Goal: Information Seeking & Learning: Learn about a topic

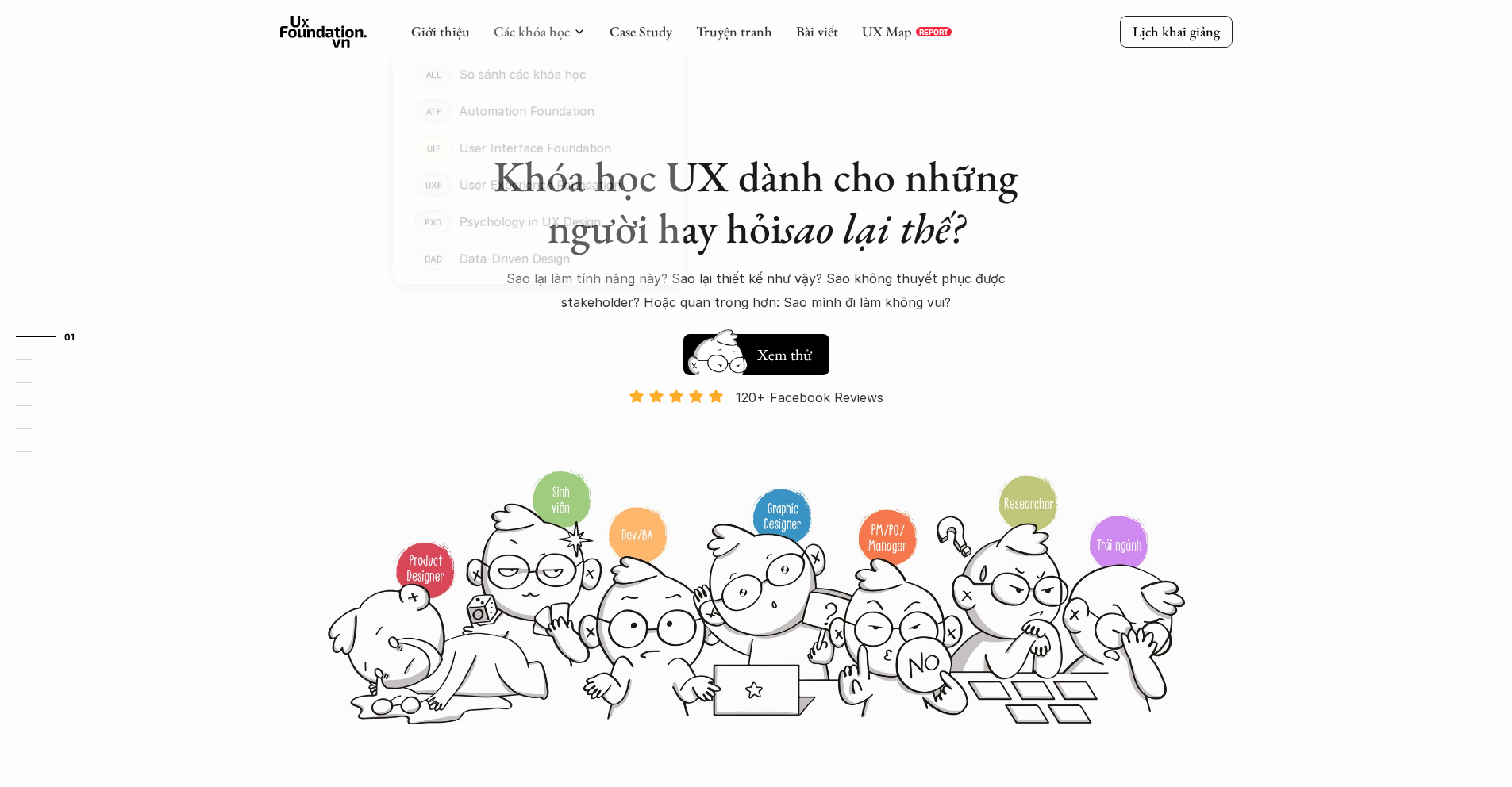
click at [539, 29] on link "Các khóa học" at bounding box center [532, 31] width 76 height 18
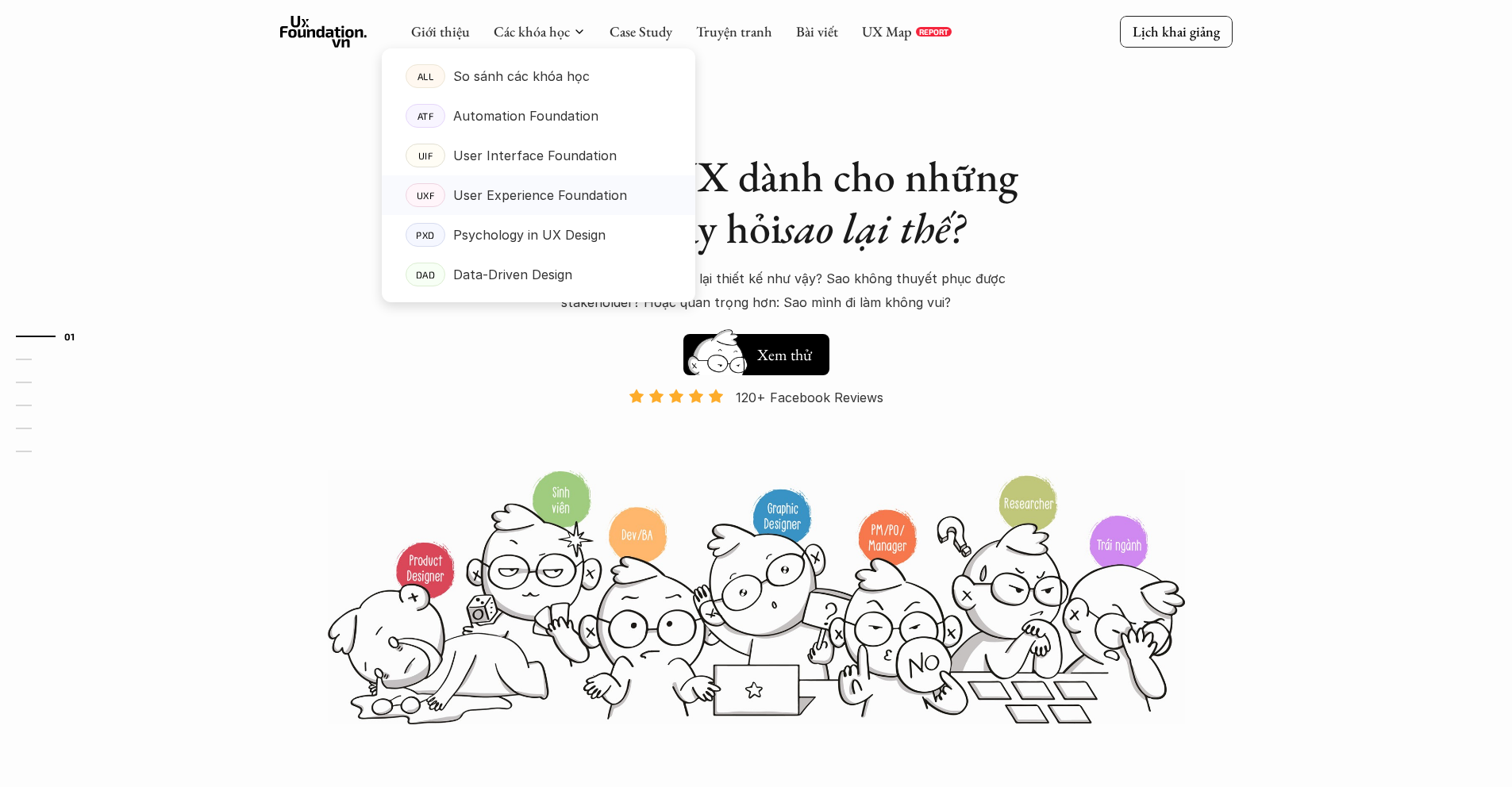
click at [498, 191] on p "User Experience Foundation" at bounding box center [540, 195] width 174 height 24
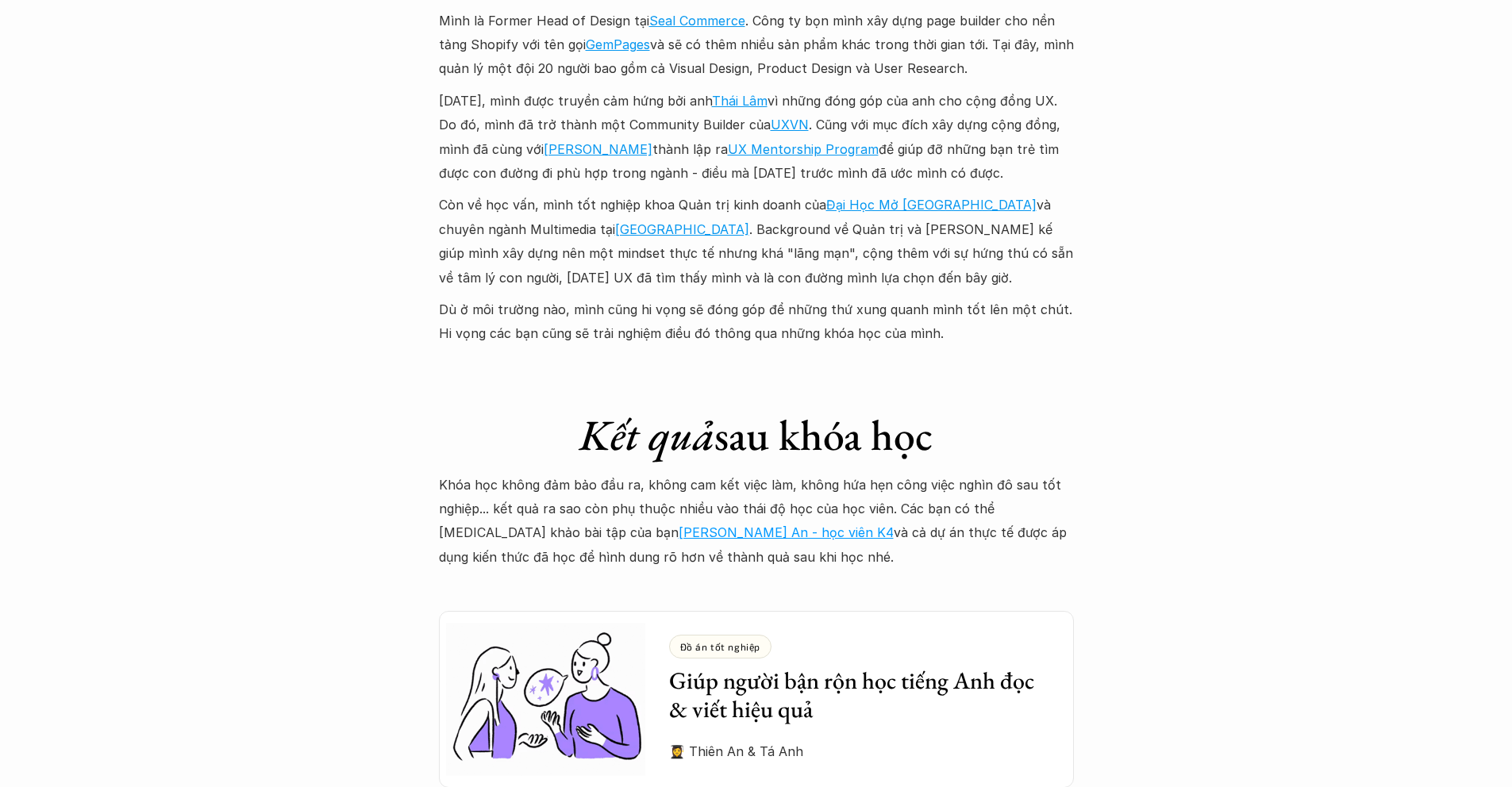
scroll to position [3880, 0]
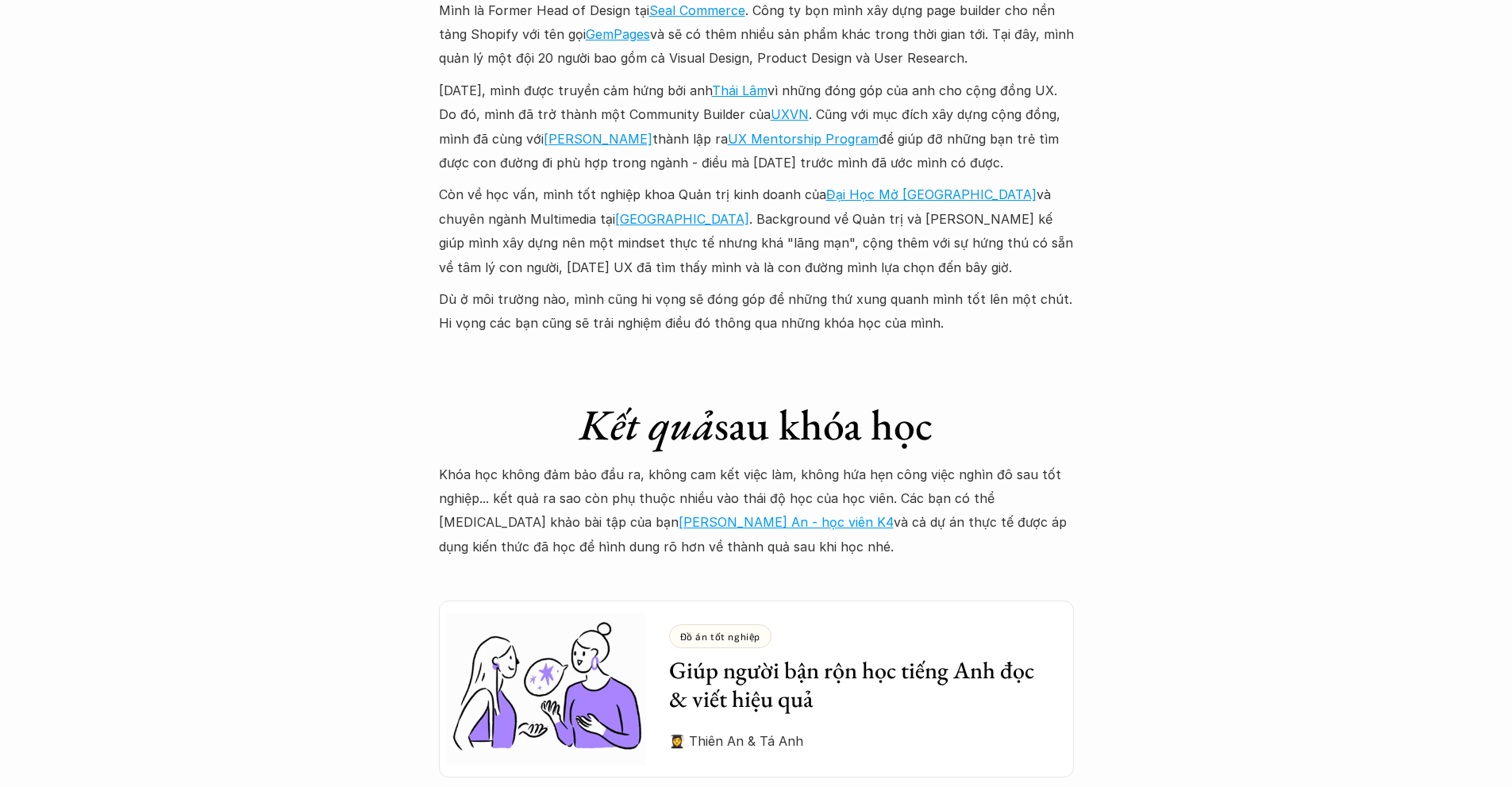
click at [679, 514] on link "[PERSON_NAME] An - học viên K4" at bounding box center [786, 522] width 215 height 16
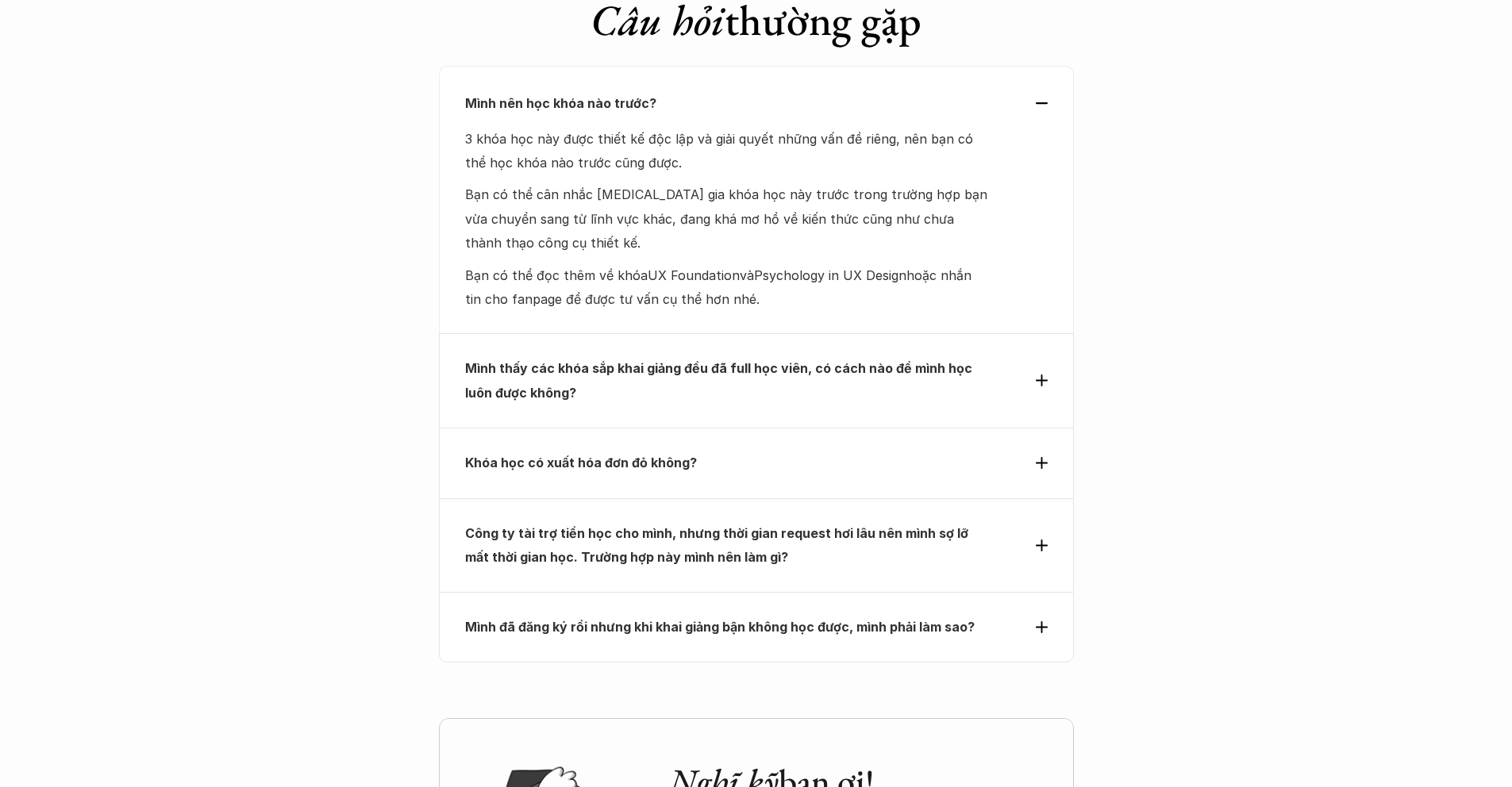
scroll to position [7200, 0]
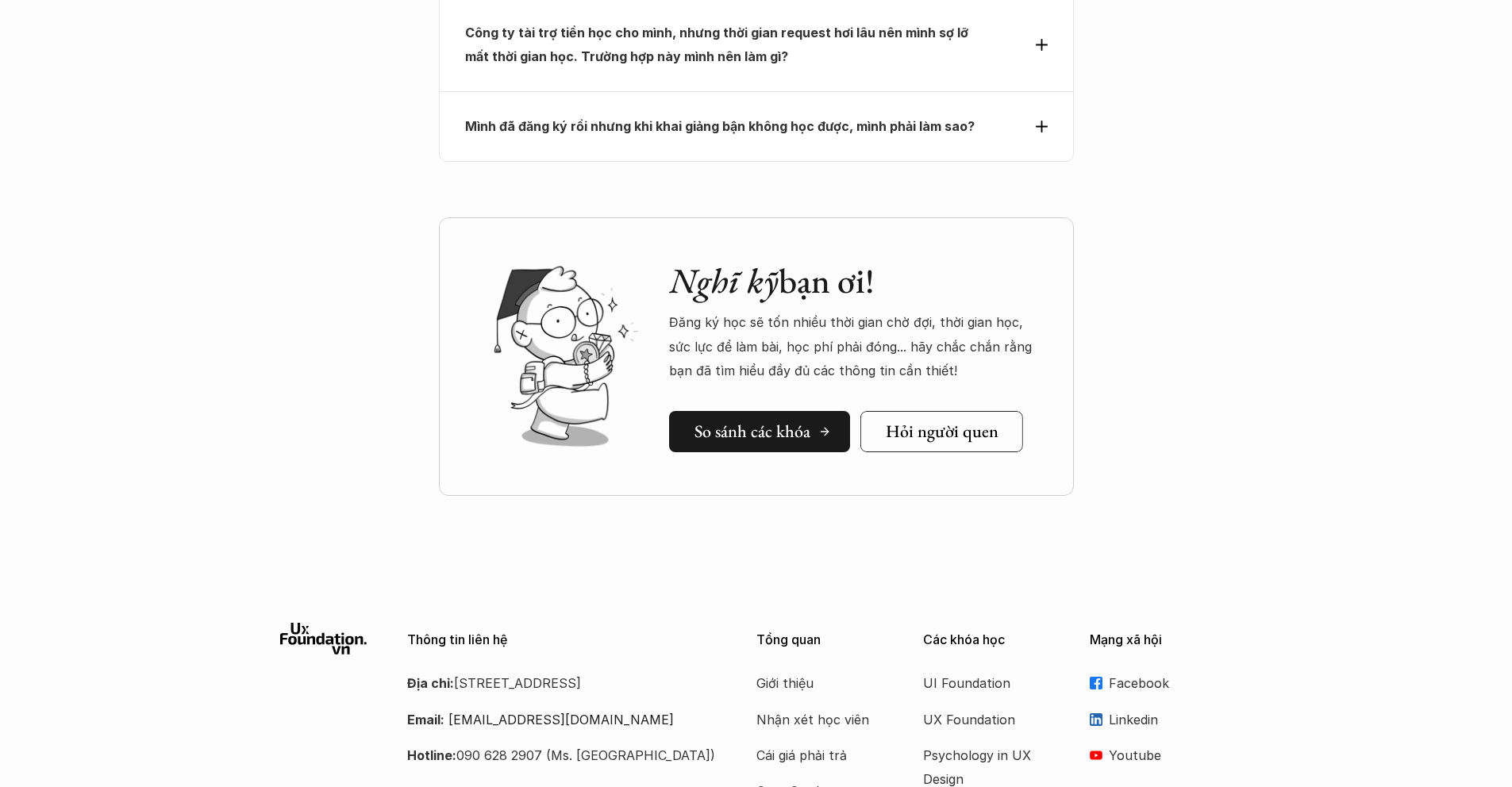
click at [736, 421] on h5 "So sánh các khóa" at bounding box center [752, 432] width 116 height 21
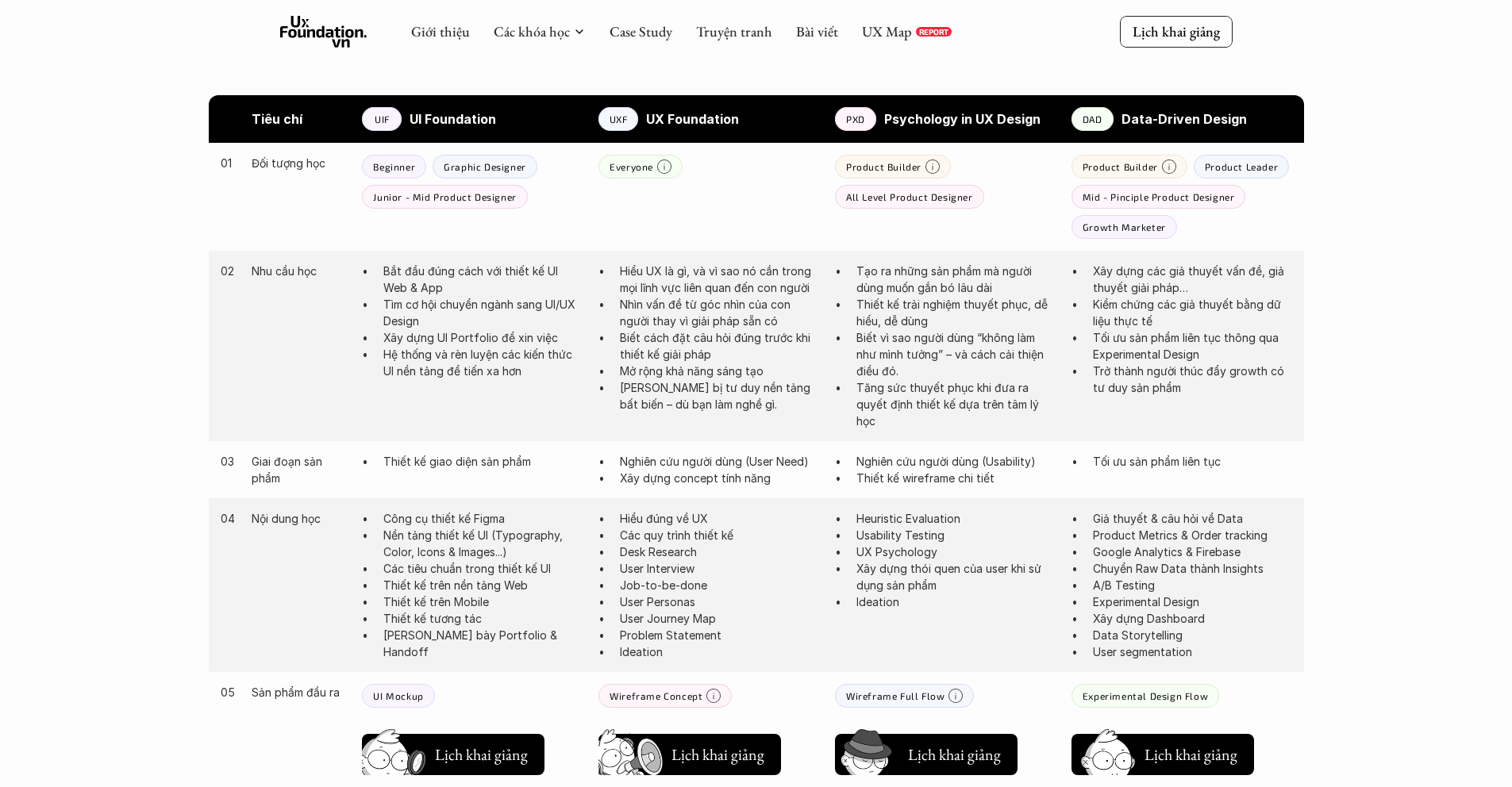
scroll to position [822, 0]
